Goal: Navigation & Orientation: Find specific page/section

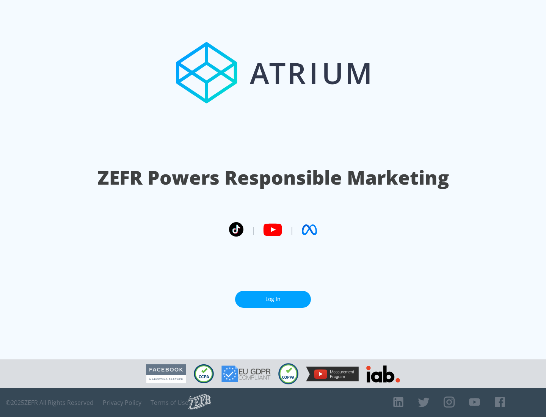
click at [273, 299] on link "Log In" at bounding box center [273, 299] width 76 height 17
